Goal: Navigation & Orientation: Find specific page/section

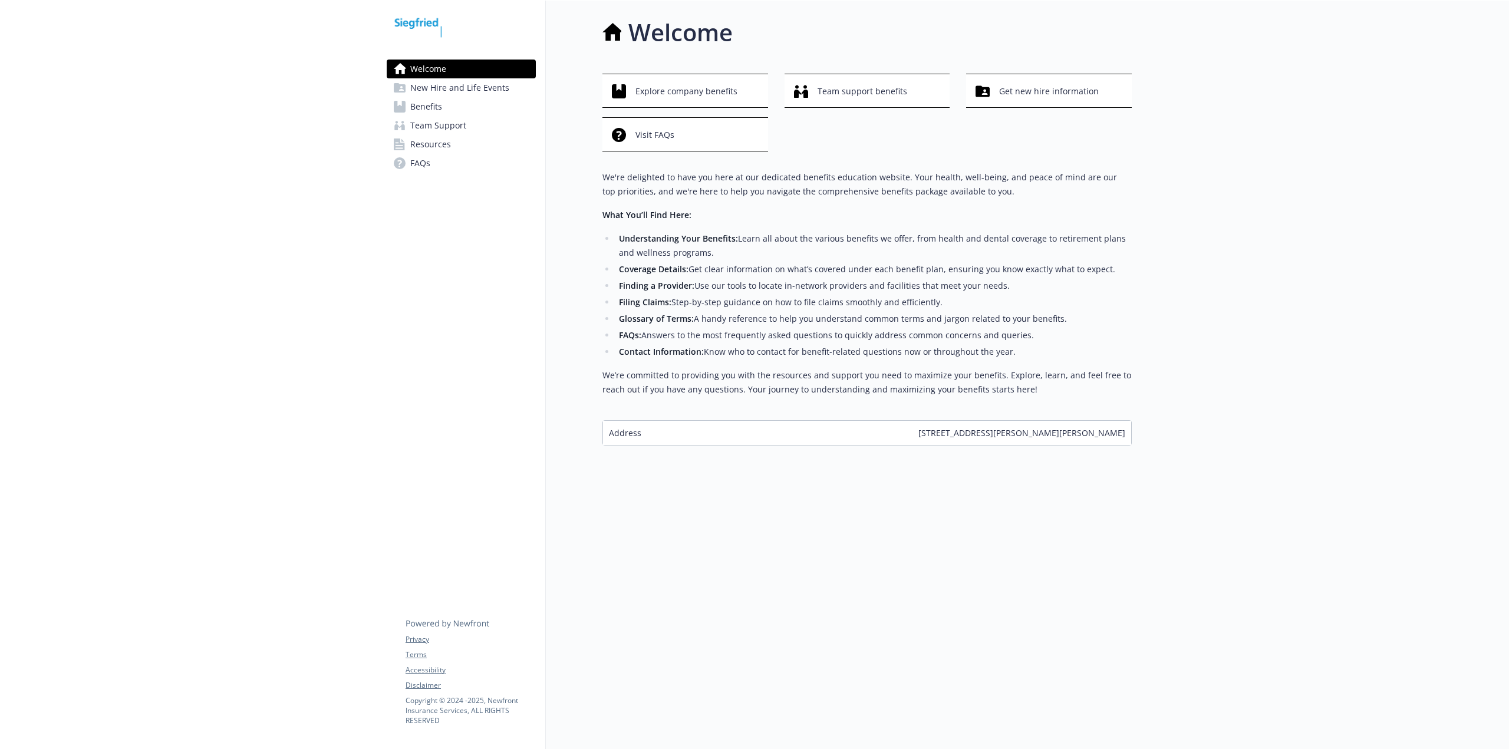
drag, startPoint x: 282, startPoint y: 2, endPoint x: 1270, endPoint y: 65, distance: 990.1
click at [1226, 98] on div at bounding box center [1320, 375] width 377 height 749
click at [1368, 185] on div at bounding box center [1320, 375] width 377 height 749
drag, startPoint x: 1232, startPoint y: 2, endPoint x: 207, endPoint y: 459, distance: 1122.6
click at [207, 459] on div at bounding box center [188, 375] width 377 height 749
